Goal: Task Accomplishment & Management: Manage account settings

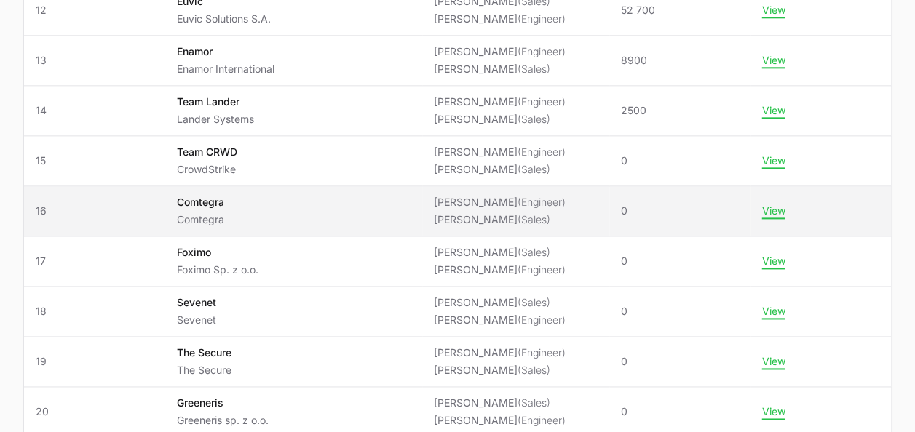
scroll to position [801, 0]
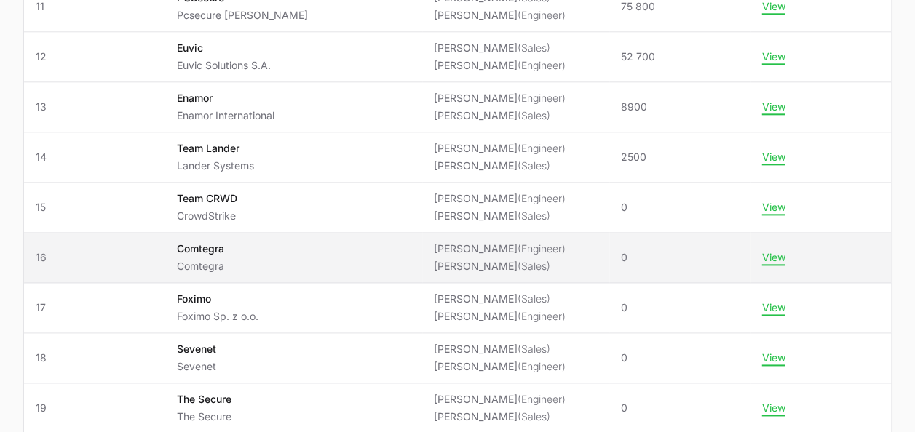
click at [291, 257] on span "Comtegra Comtegra" at bounding box center [293, 258] width 234 height 32
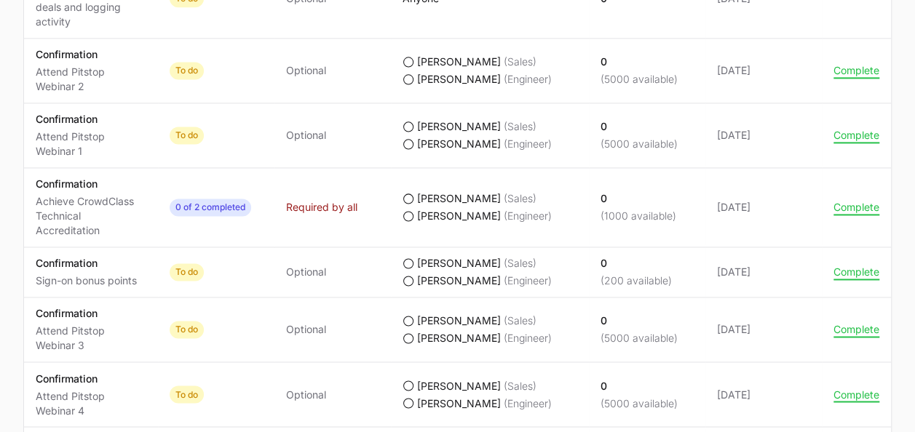
scroll to position [1019, 0]
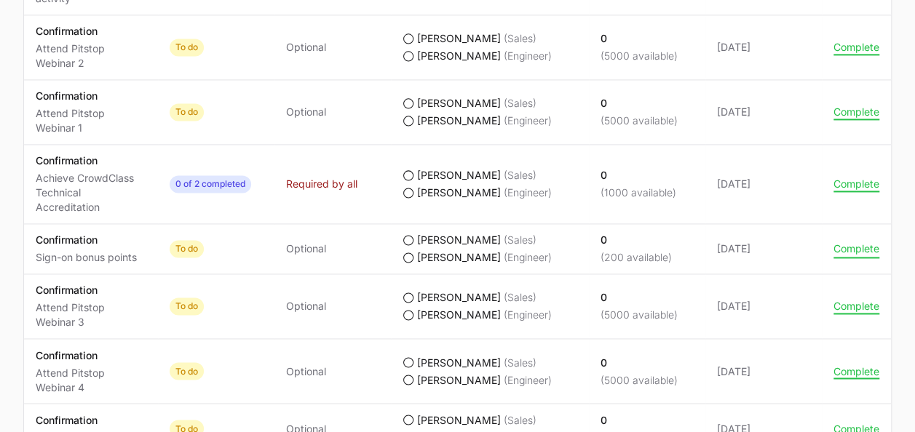
click at [849, 250] on button "Complete" at bounding box center [857, 248] width 46 height 13
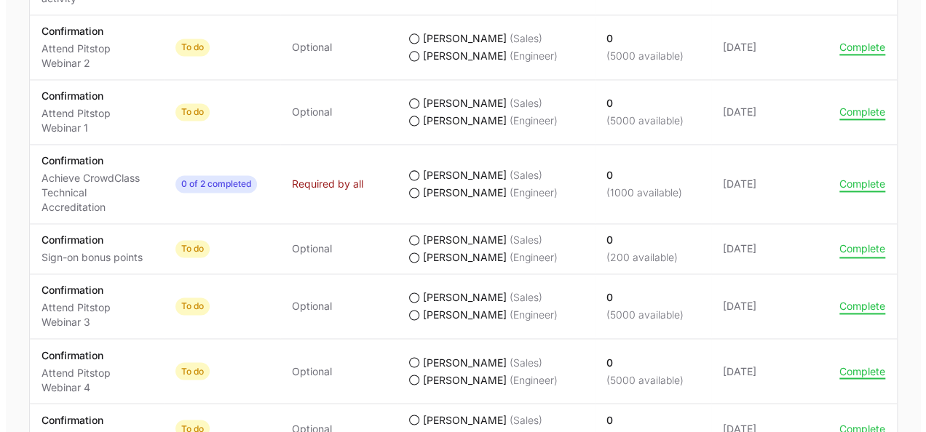
scroll to position [1005, 0]
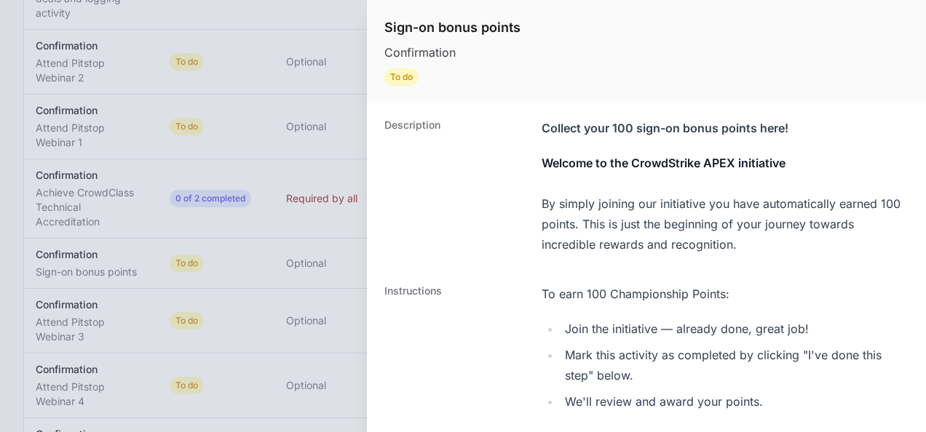
scroll to position [399, 0]
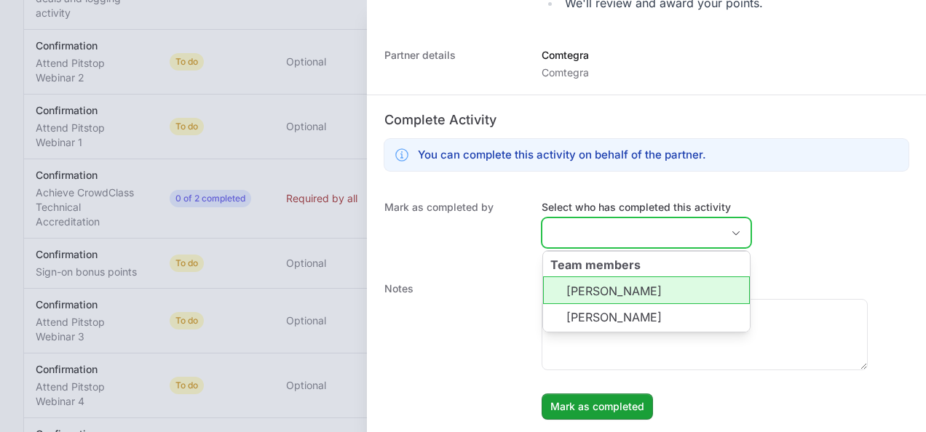
click at [632, 220] on input "Select who has completed this activity" at bounding box center [631, 232] width 179 height 29
click at [620, 294] on li "[PERSON_NAME]" at bounding box center [646, 291] width 207 height 28
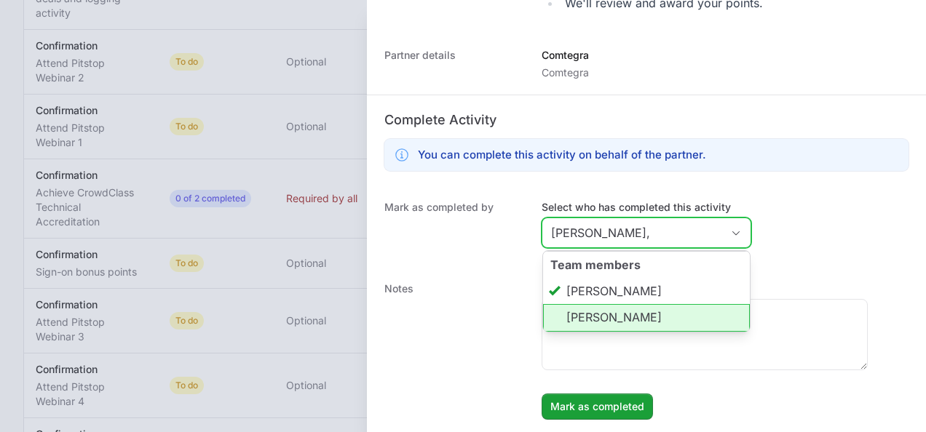
drag, startPoint x: 622, startPoint y: 317, endPoint x: 620, endPoint y: 328, distance: 10.6
click at [622, 317] on li "[PERSON_NAME]" at bounding box center [646, 318] width 207 height 28
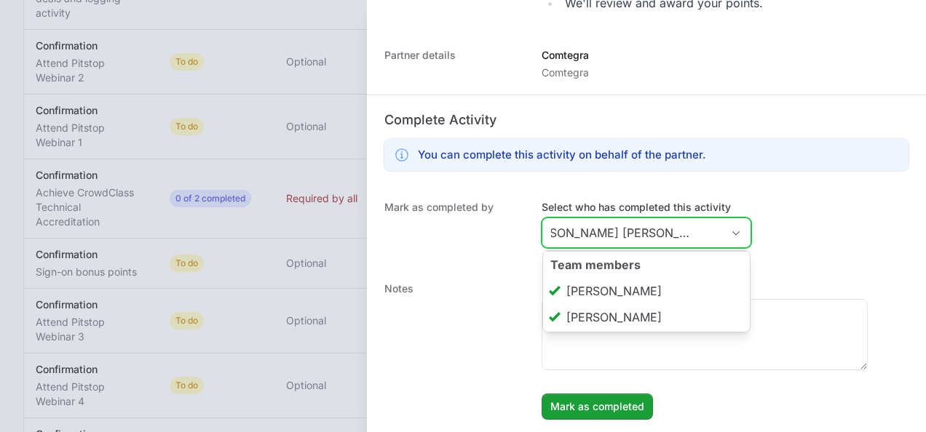
scroll to position [0, 58]
type input "[PERSON_NAME] [PERSON_NAME]"
click at [601, 418] on div "Notes Enter a note to be shown to partner [PERSON_NAME] as completed" at bounding box center [646, 350] width 559 height 167
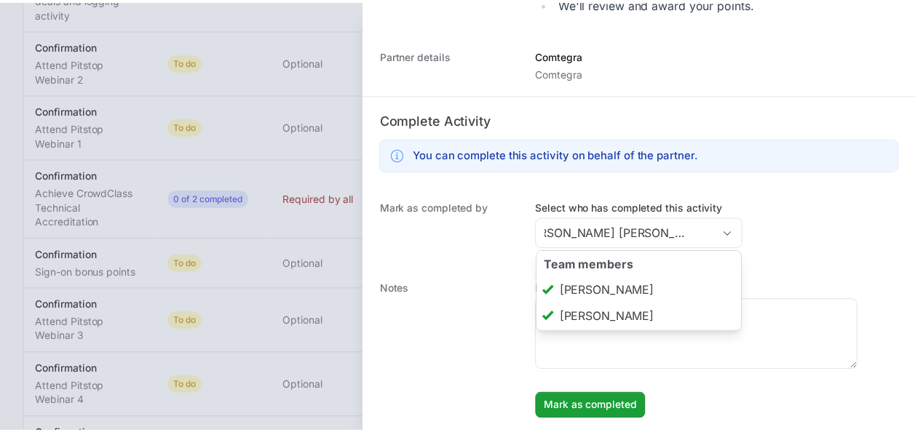
scroll to position [0, 0]
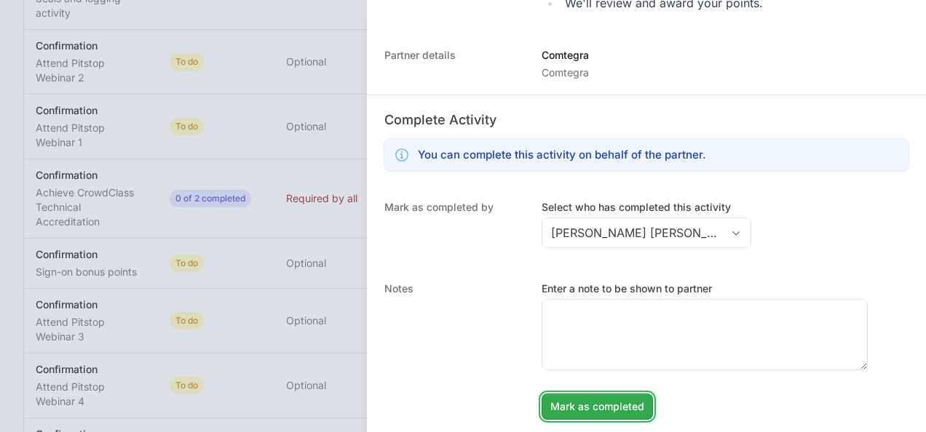
click at [598, 413] on span "Mark as completed" at bounding box center [597, 406] width 94 height 17
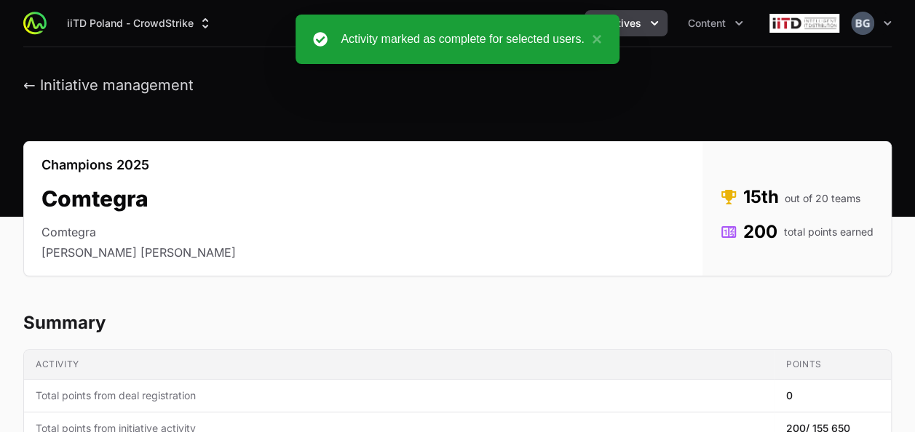
click at [157, 95] on header "← Initiative management" at bounding box center [457, 85] width 915 height 76
click at [162, 87] on button "← Initiative management" at bounding box center [108, 85] width 170 height 18
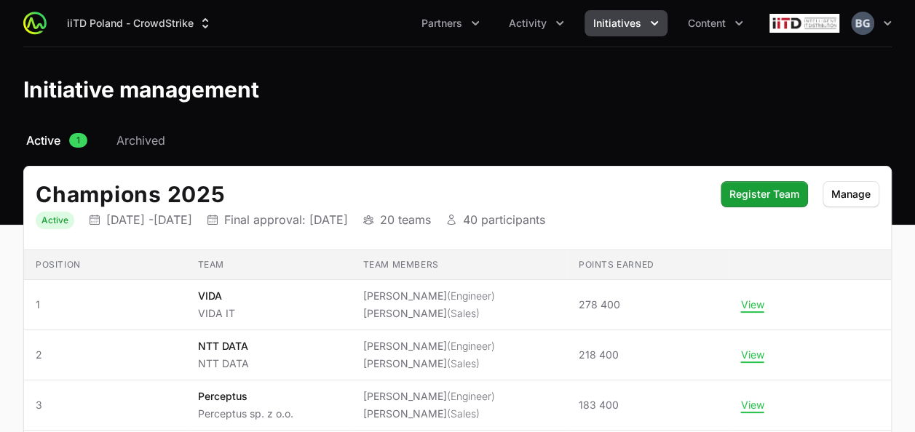
scroll to position [111, 0]
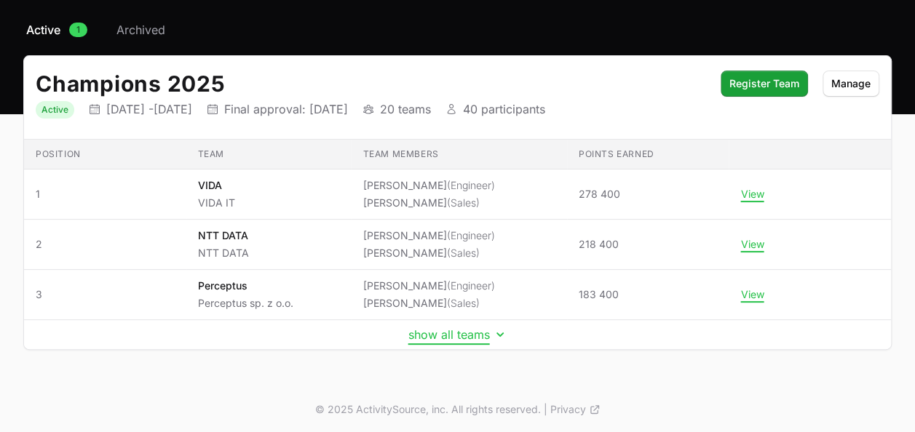
click at [467, 332] on button "show all teams" at bounding box center [457, 335] width 99 height 15
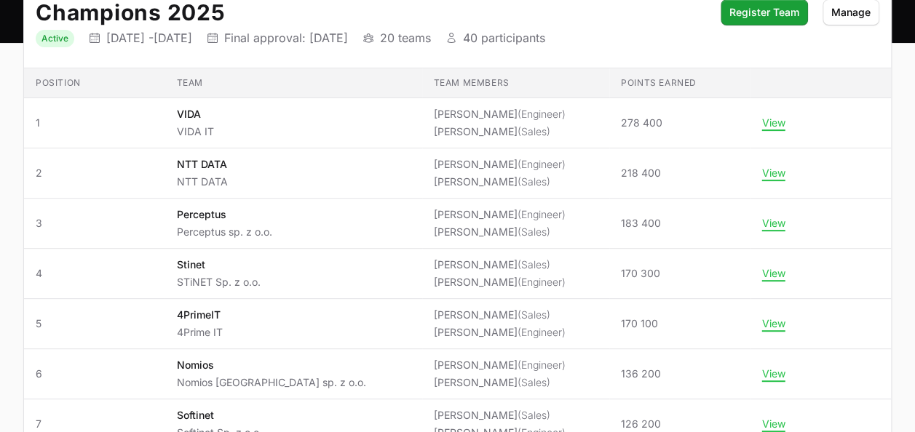
scroll to position [0, 0]
